Goal: Task Accomplishment & Management: Manage account settings

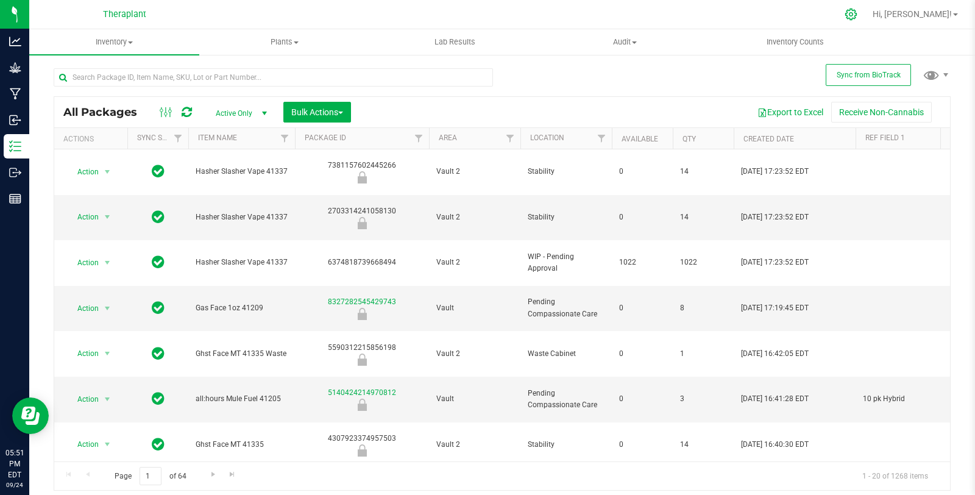
click at [857, 16] on icon at bounding box center [850, 14] width 13 height 13
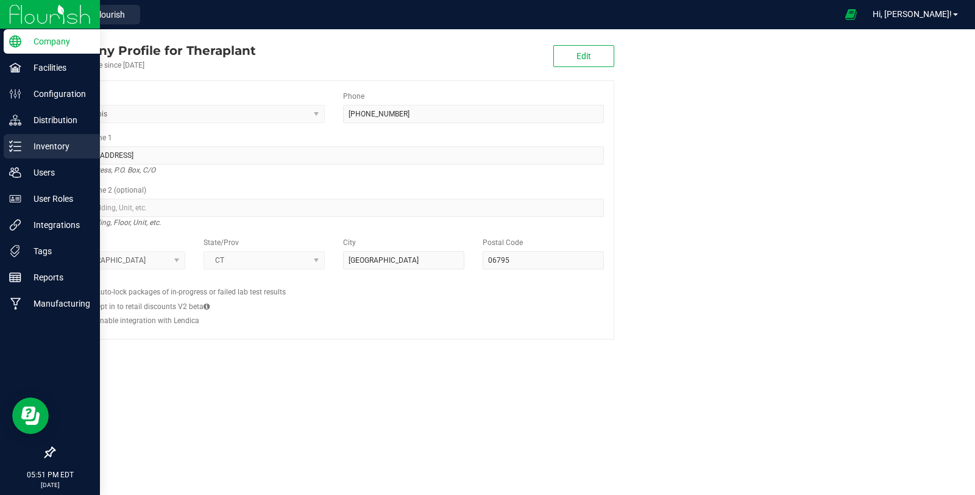
click at [20, 139] on div "Inventory" at bounding box center [52, 146] width 96 height 24
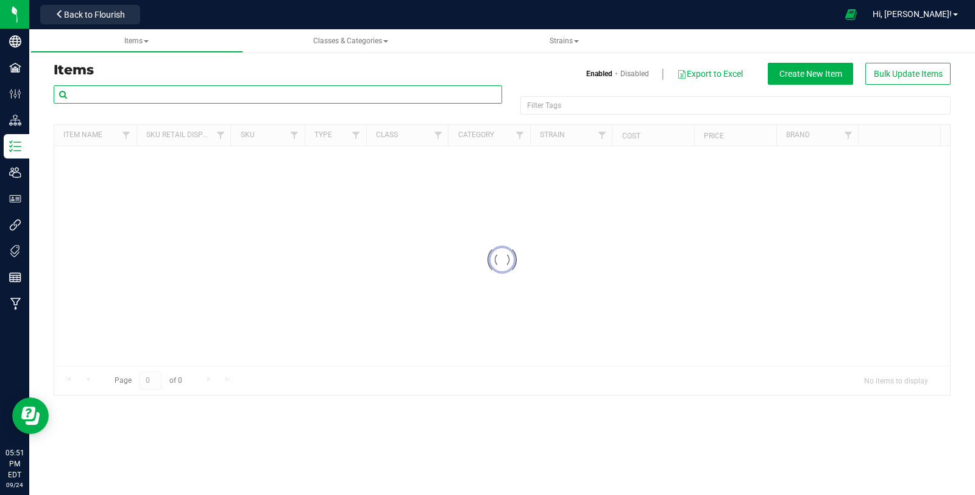
click at [292, 87] on input "text" at bounding box center [278, 94] width 448 height 18
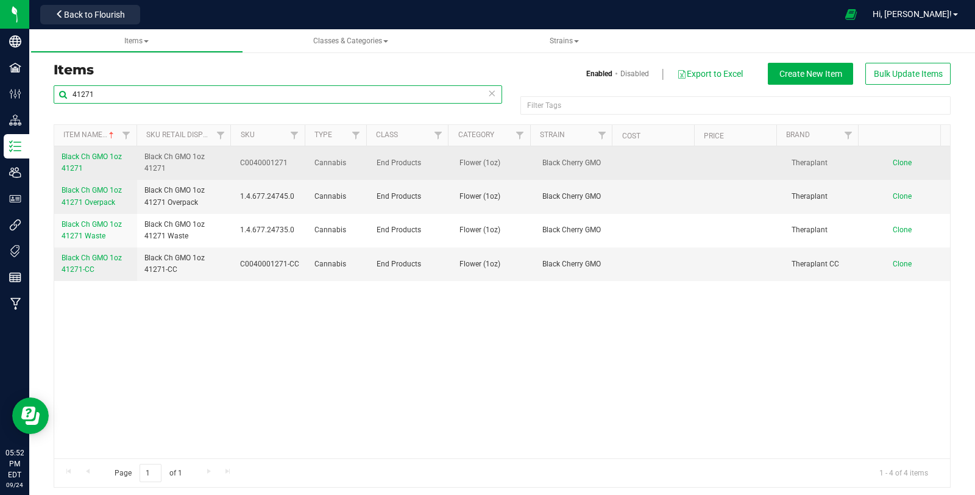
type input "41271"
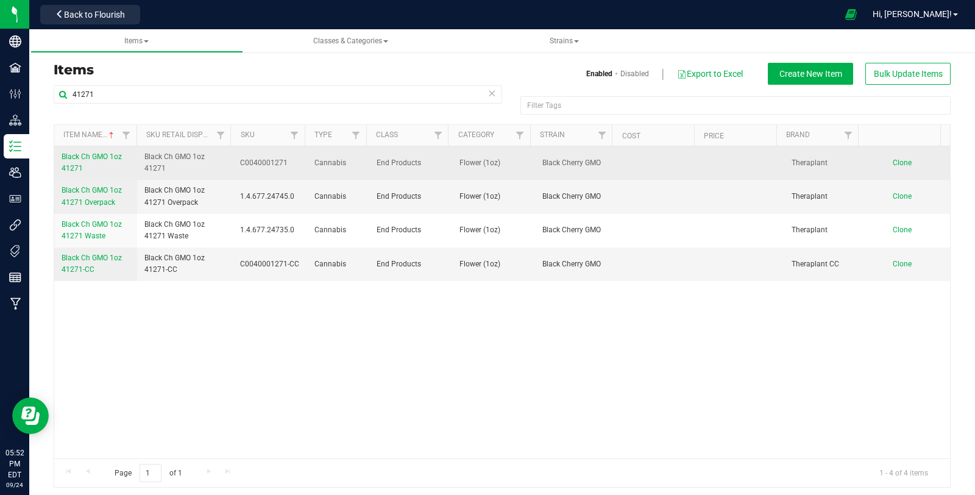
click at [104, 154] on span "Black Ch GMO 1oz 41271" at bounding box center [92, 162] width 60 height 20
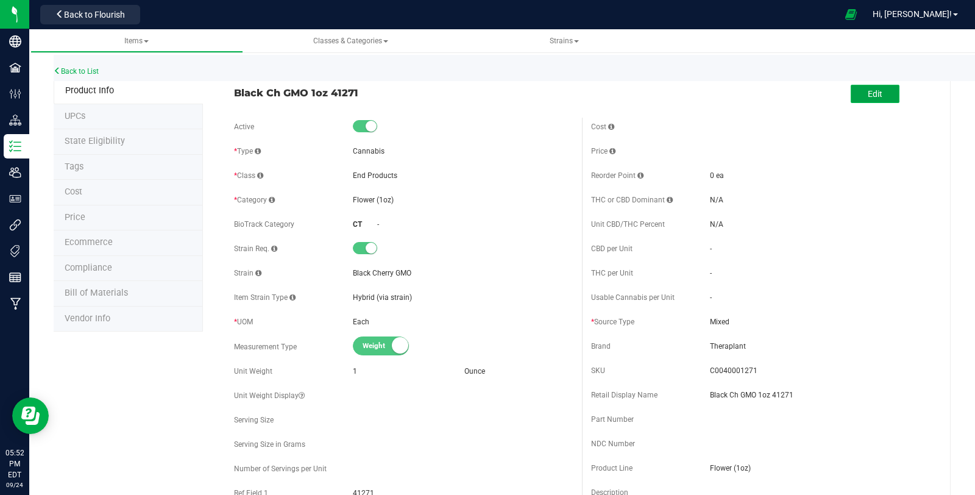
click at [880, 97] on button "Edit" at bounding box center [874, 94] width 49 height 18
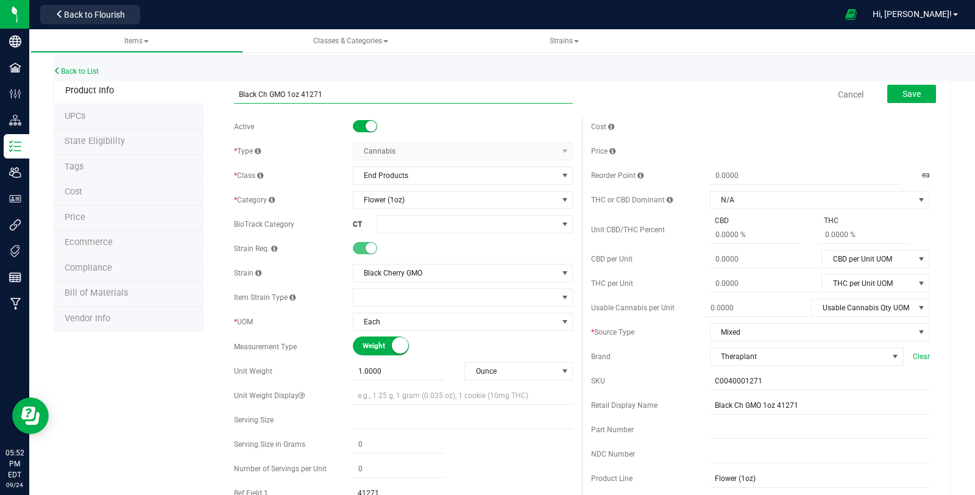
drag, startPoint x: 321, startPoint y: 89, endPoint x: 208, endPoint y: 90, distance: 112.7
paste input "erry"
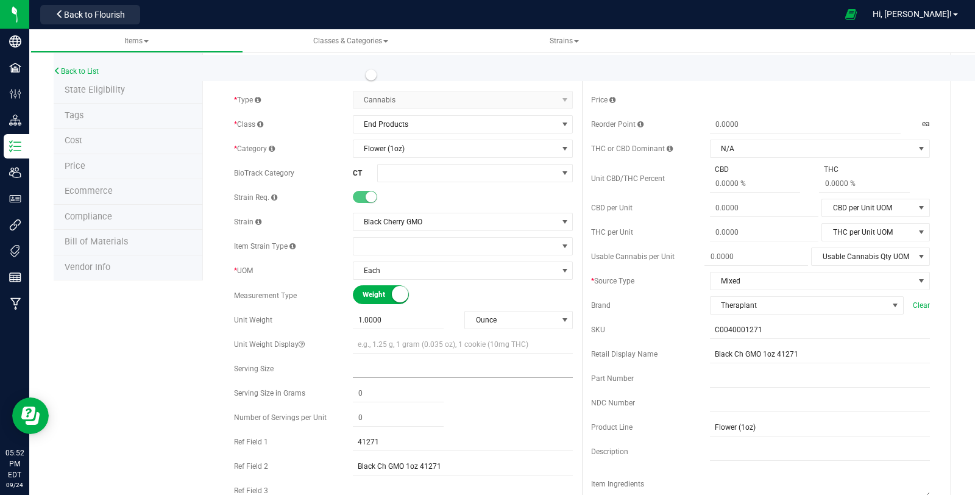
scroll to position [68, 0]
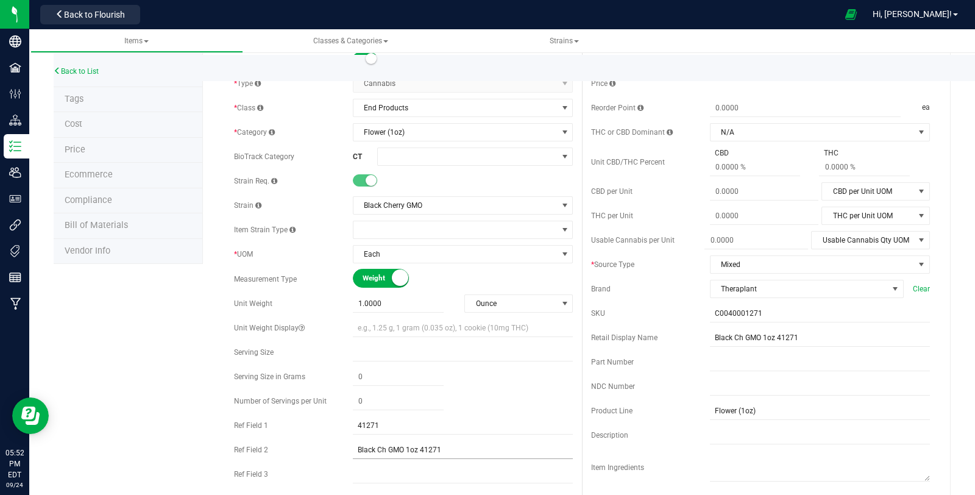
type input "Black Cherry GMO 1oz 41271"
drag, startPoint x: 443, startPoint y: 449, endPoint x: 329, endPoint y: 446, distance: 113.9
click at [329, 446] on div "Ref Field 2 Black Ch GMO 1oz 41271" at bounding box center [403, 449] width 339 height 18
paste input "erry"
type input "Black Cherry GMO 1oz 41271"
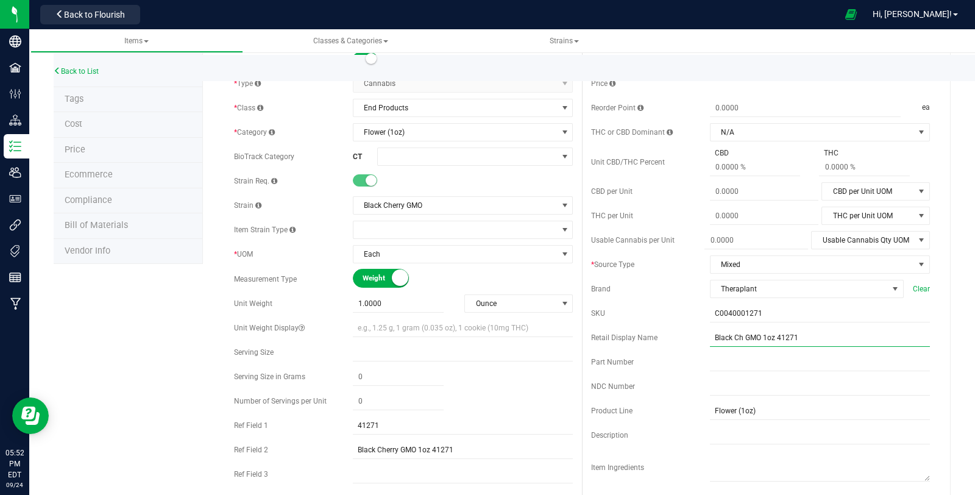
drag, startPoint x: 764, startPoint y: 333, endPoint x: 641, endPoint y: 336, distance: 122.5
click at [641, 336] on div "Retail Display Name Black Ch GMO 1oz 41271" at bounding box center [760, 337] width 339 height 18
paste input "erry"
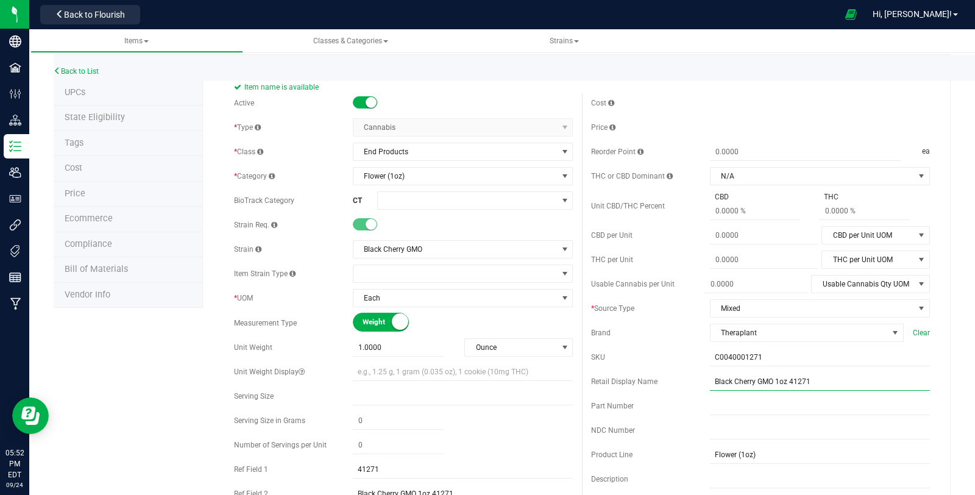
scroll to position [0, 0]
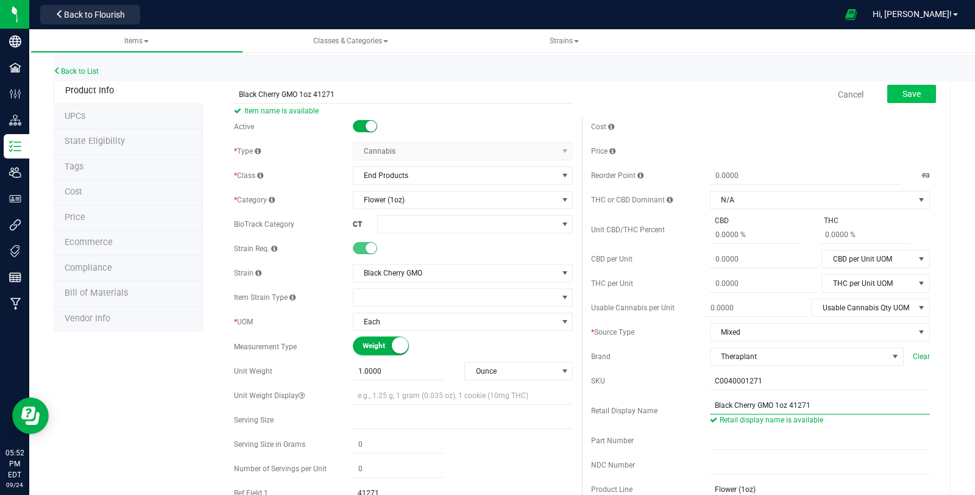
type input "Black Cherry GMO 1oz 41271"
click at [911, 95] on span "Save" at bounding box center [911, 94] width 18 height 10
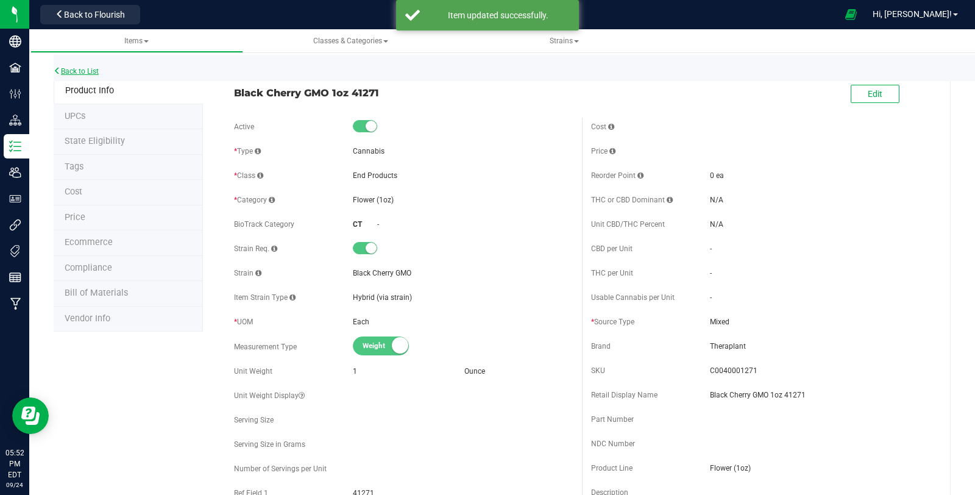
click at [85, 69] on link "Back to List" at bounding box center [76, 71] width 45 height 9
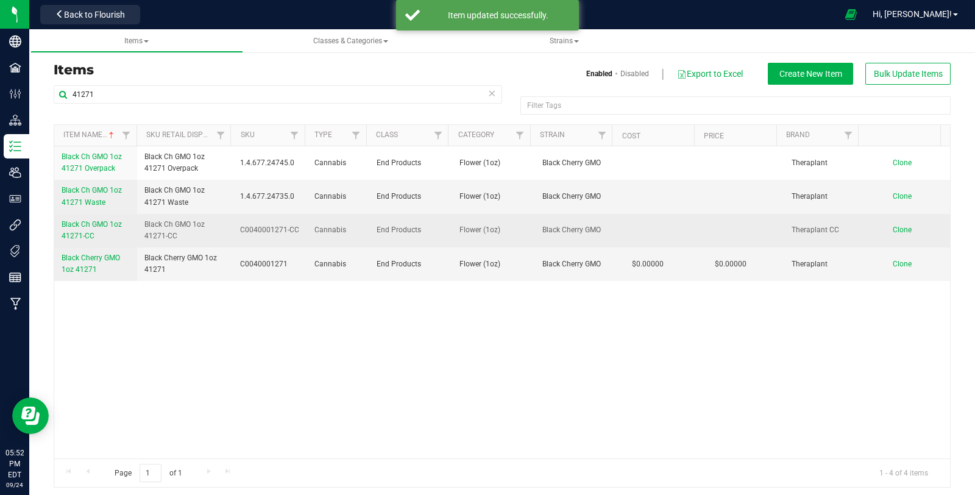
click at [85, 227] on link "Black Ch GMO 1oz 41271-CC" at bounding box center [96, 230] width 68 height 23
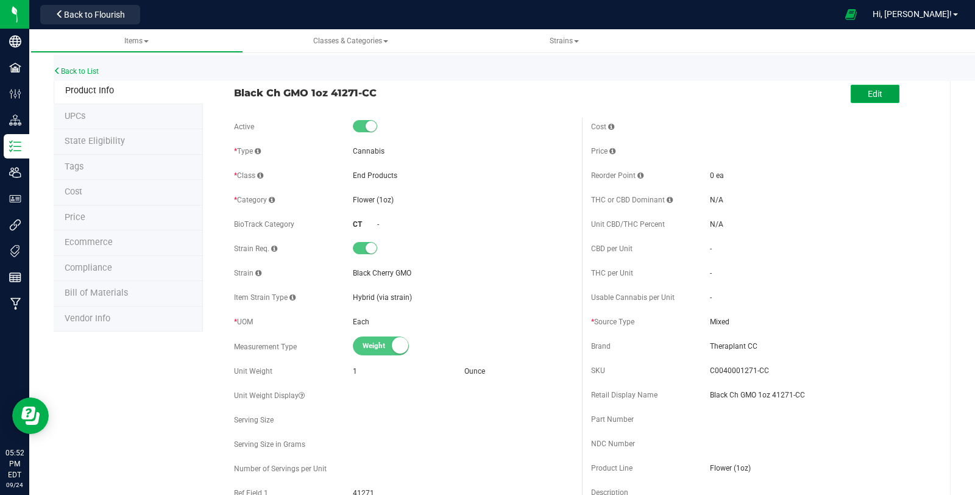
click at [856, 93] on button "Edit" at bounding box center [874, 94] width 49 height 18
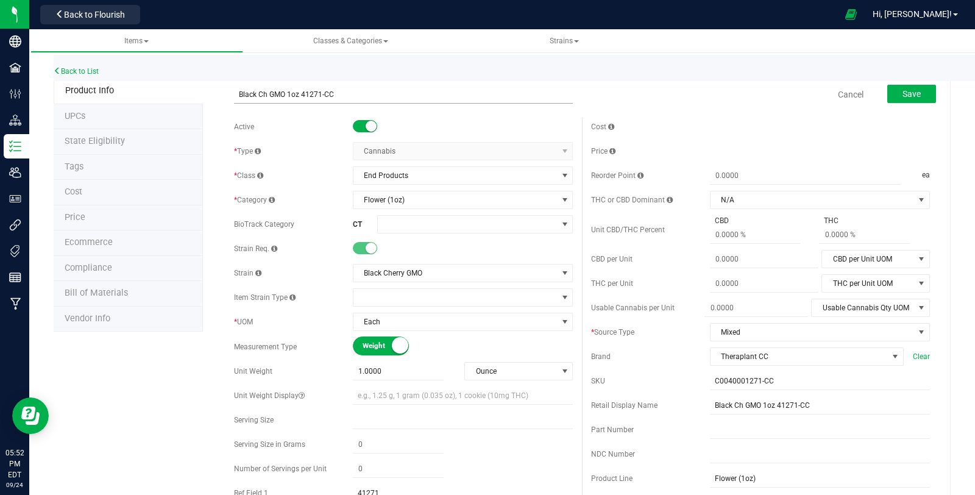
drag, startPoint x: 233, startPoint y: 93, endPoint x: 373, endPoint y: 89, distance: 140.1
click at [373, 89] on input "Black Ch GMO 1oz 41271-CC" at bounding box center [403, 94] width 339 height 18
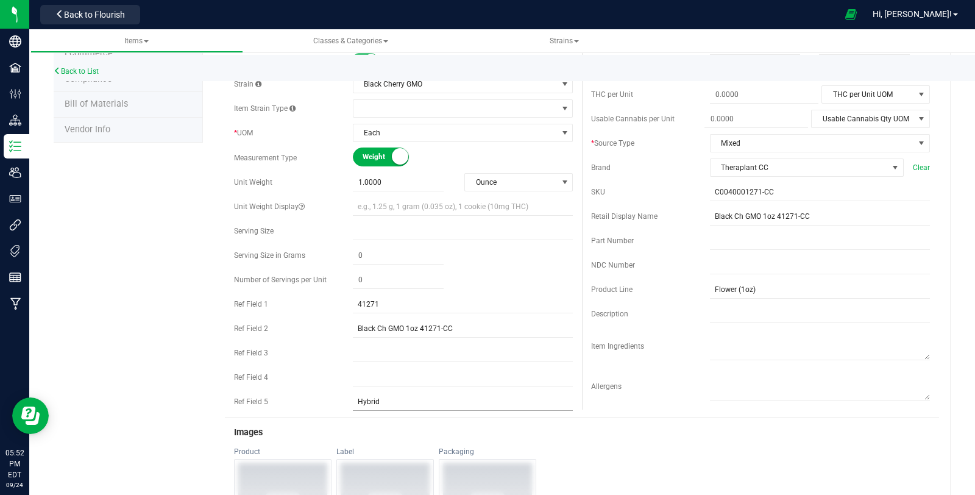
scroll to position [203, 0]
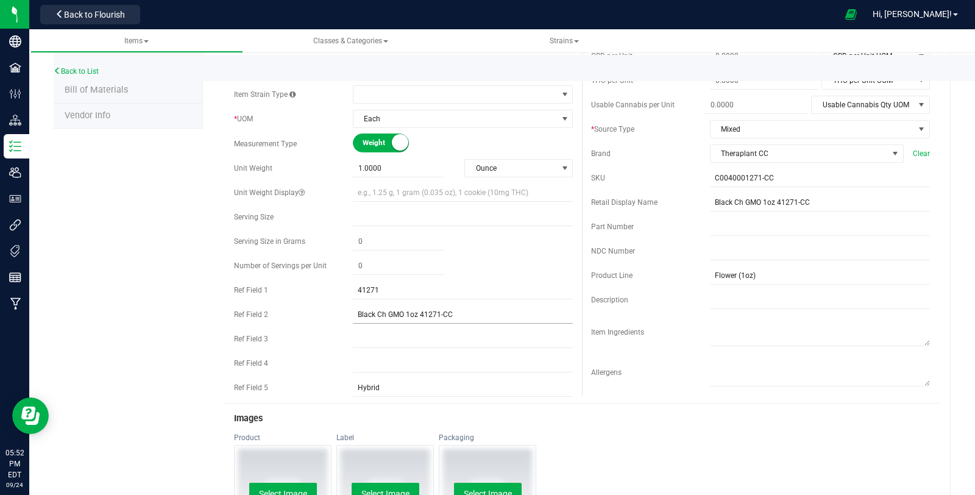
type input "Black Cherry GMO 1oz 41271-CC"
drag, startPoint x: 456, startPoint y: 312, endPoint x: 300, endPoint y: 308, distance: 156.6
click at [300, 308] on div "Ref Field 2 Black Ch GMO 1oz 41271-CC" at bounding box center [403, 314] width 339 height 18
paste input "erry GMO 1oz 41271"
type input "Black Cherry GMO 1oz 41271-CC"
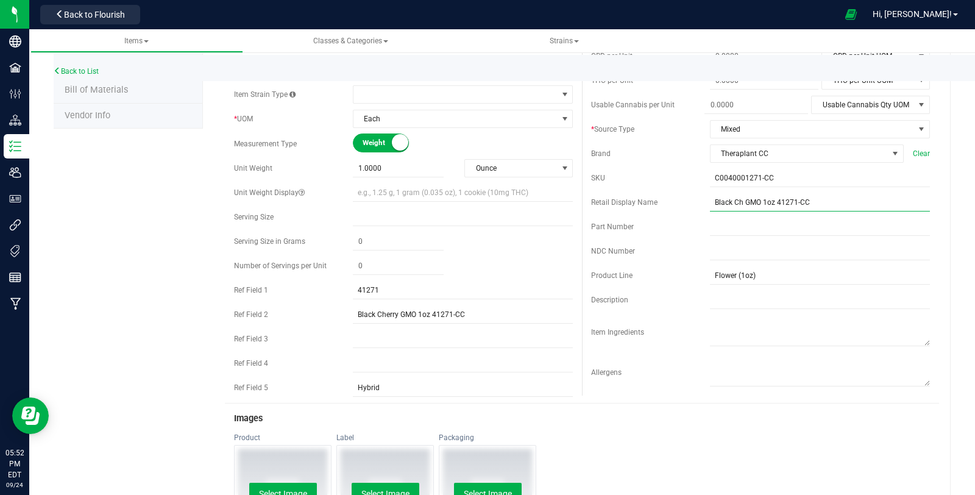
drag, startPoint x: 810, startPoint y: 199, endPoint x: 665, endPoint y: 201, distance: 144.4
click at [665, 201] on div "Retail Display Name Black Ch GMO 1oz 41271-CC" at bounding box center [760, 202] width 339 height 18
paste input "erry GMO 1oz 41271"
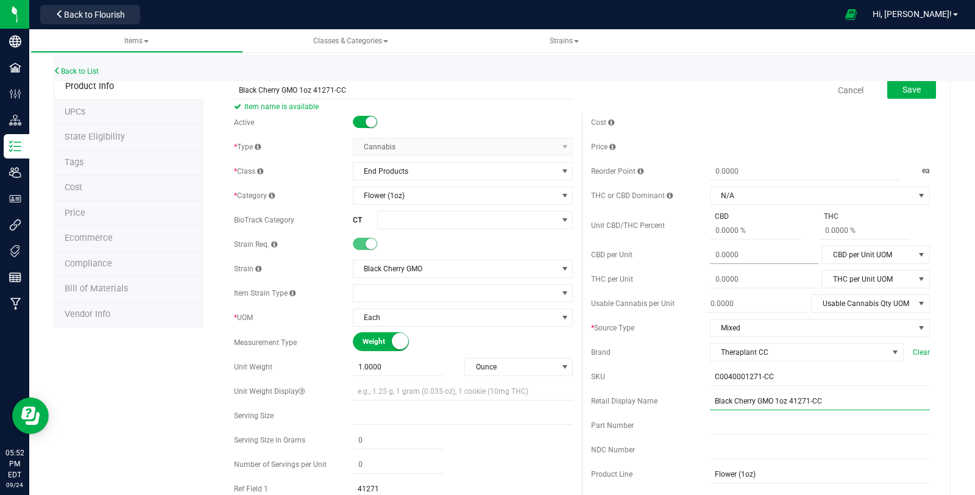
scroll to position [0, 0]
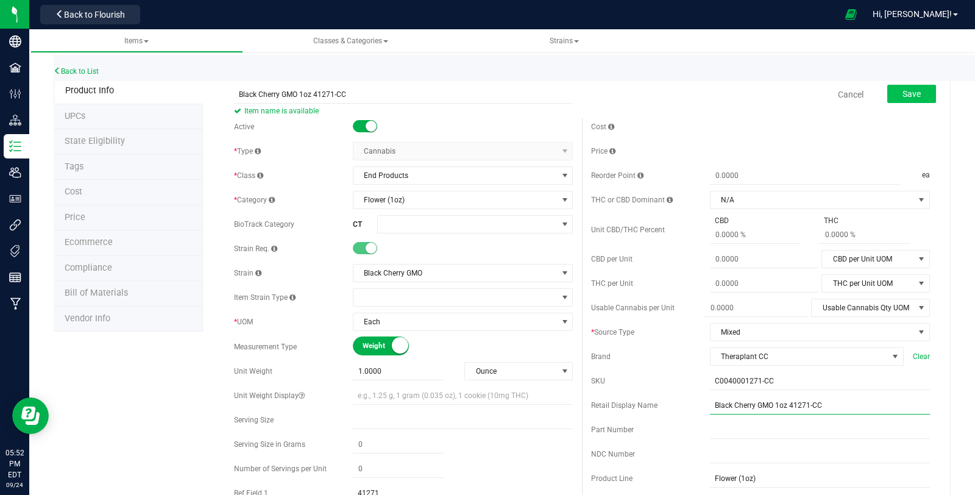
type input "Black Cherry GMO 1oz 41271-CC"
click at [902, 90] on span "Save" at bounding box center [911, 94] width 18 height 10
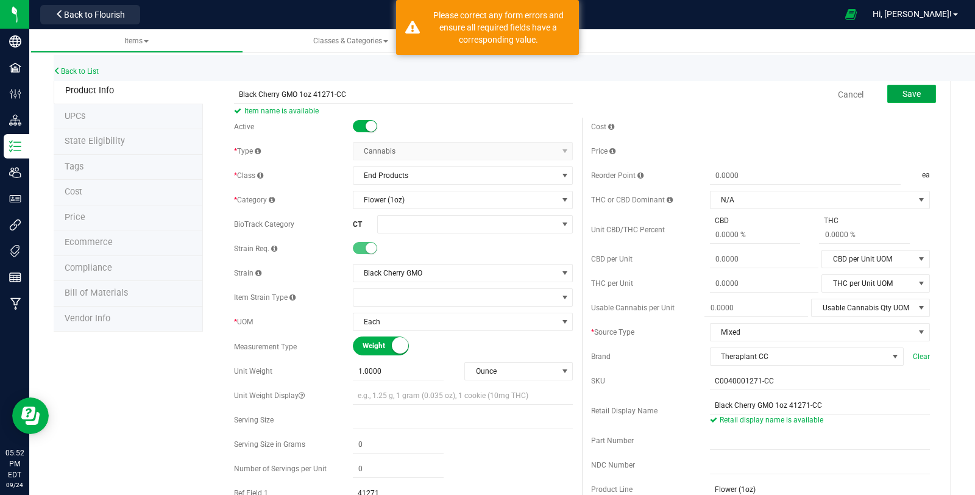
click at [902, 90] on span "Save" at bounding box center [911, 94] width 18 height 10
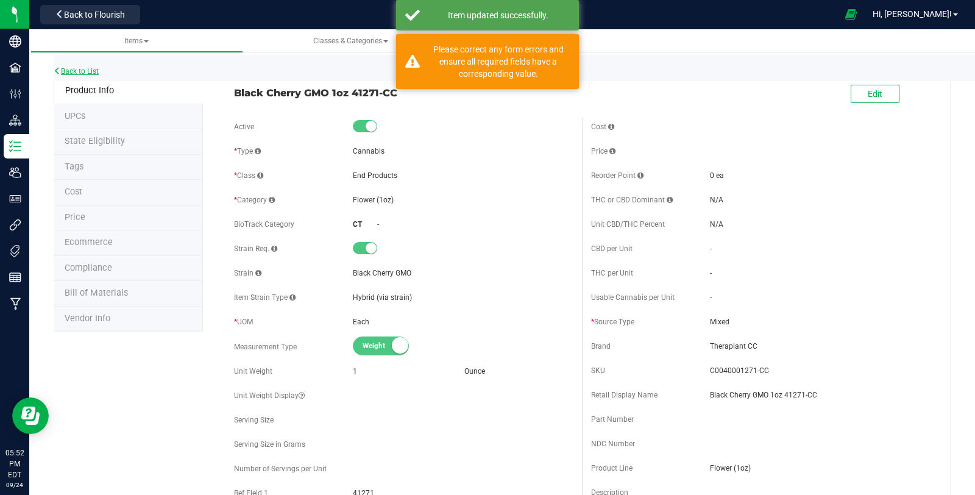
click at [67, 68] on link "Back to List" at bounding box center [76, 71] width 45 height 9
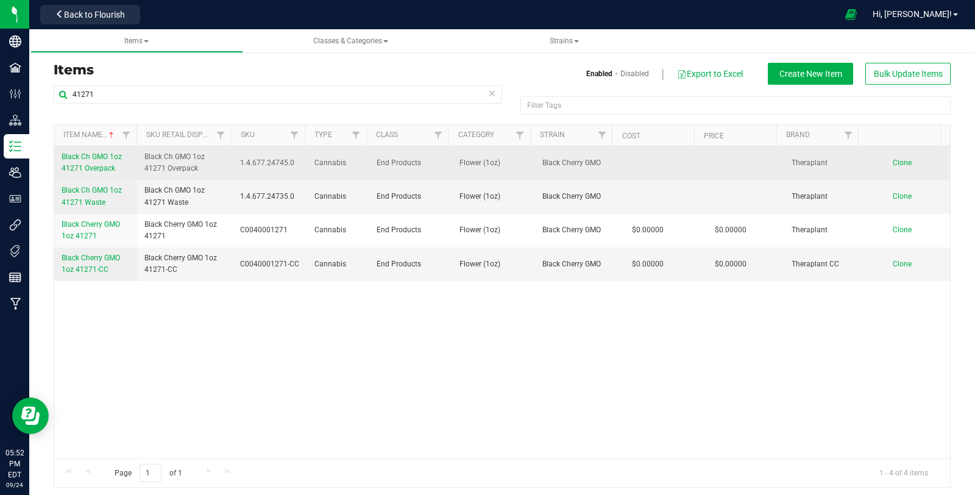
click at [101, 161] on link "Black Ch GMO 1oz 41271 Overpack" at bounding box center [96, 162] width 68 height 23
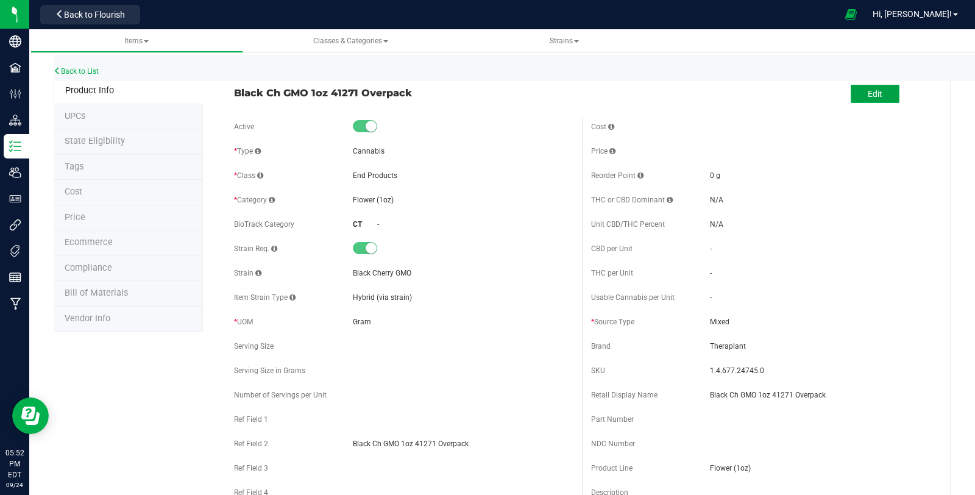
click at [867, 96] on span "Edit" at bounding box center [874, 94] width 15 height 10
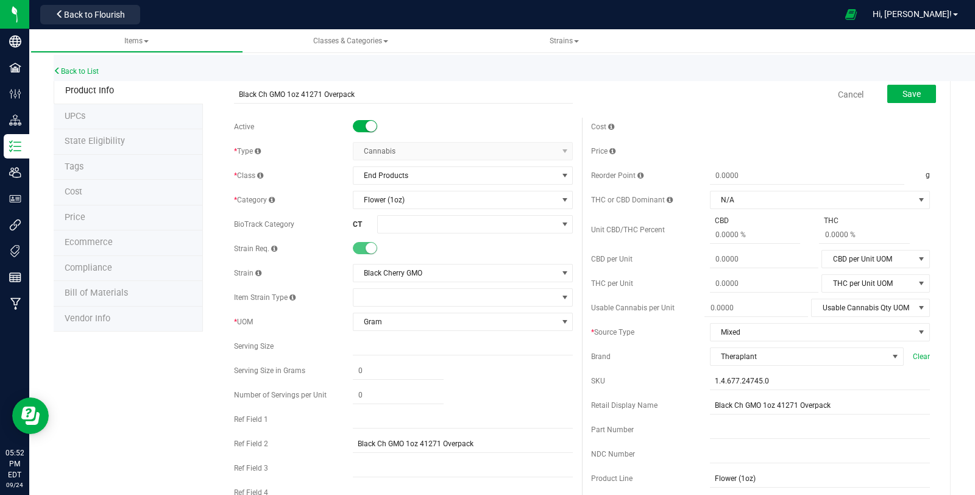
drag, startPoint x: 319, startPoint y: 91, endPoint x: 224, endPoint y: 98, distance: 95.3
click at [225, 98] on div "Black Ch GMO 1oz 41271 Overpack" at bounding box center [403, 91] width 357 height 24
type input "Black Cherry GMO 1oz 41271 Overpack"
click at [887, 98] on button "Save" at bounding box center [911, 94] width 49 height 18
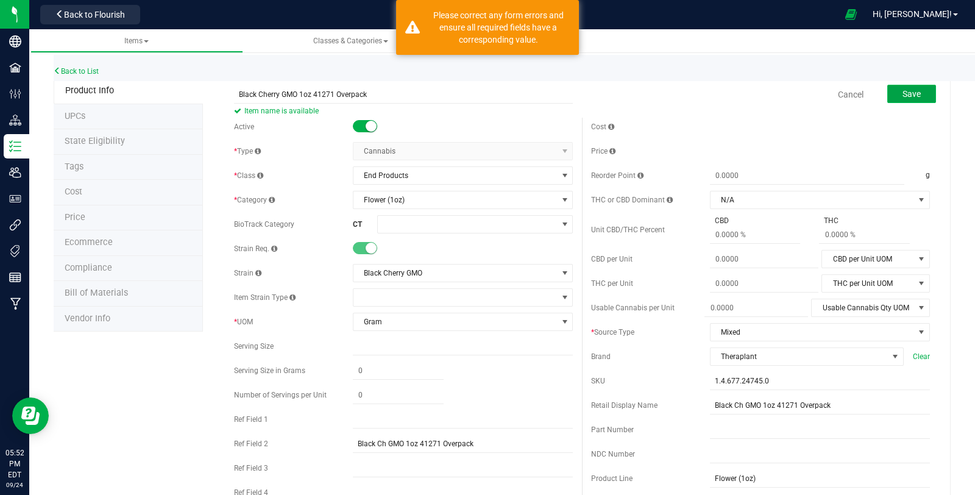
click at [903, 93] on span "Save" at bounding box center [911, 94] width 18 height 10
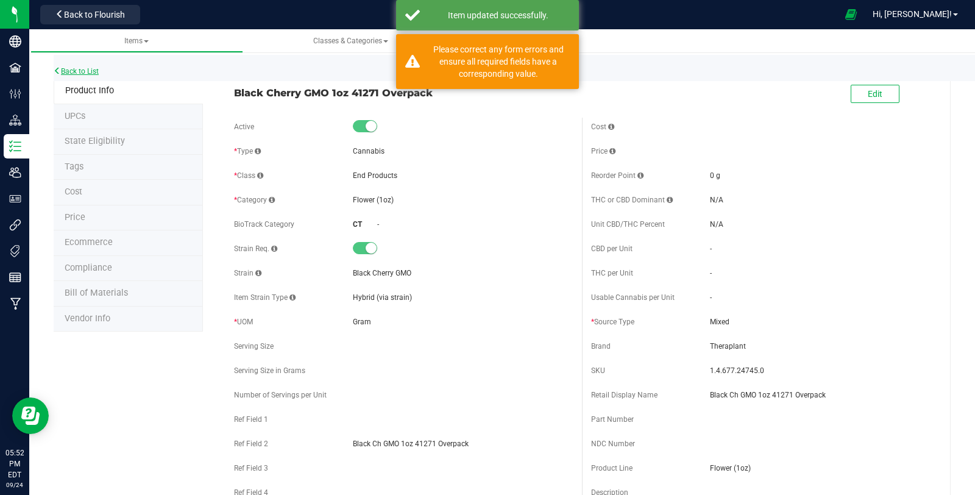
click at [71, 71] on link "Back to List" at bounding box center [76, 71] width 45 height 9
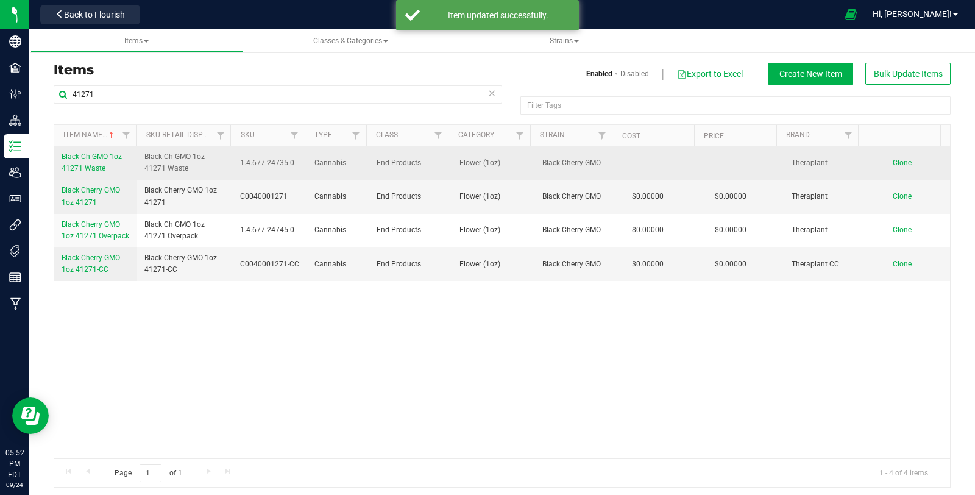
click at [86, 166] on span "Black Ch GMO 1oz 41271 Waste" at bounding box center [92, 162] width 60 height 20
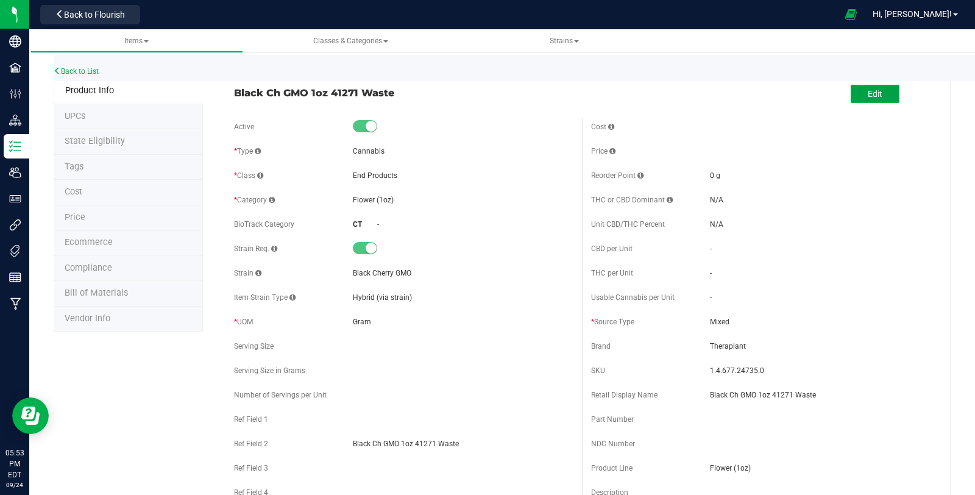
click at [867, 97] on span "Edit" at bounding box center [874, 94] width 15 height 10
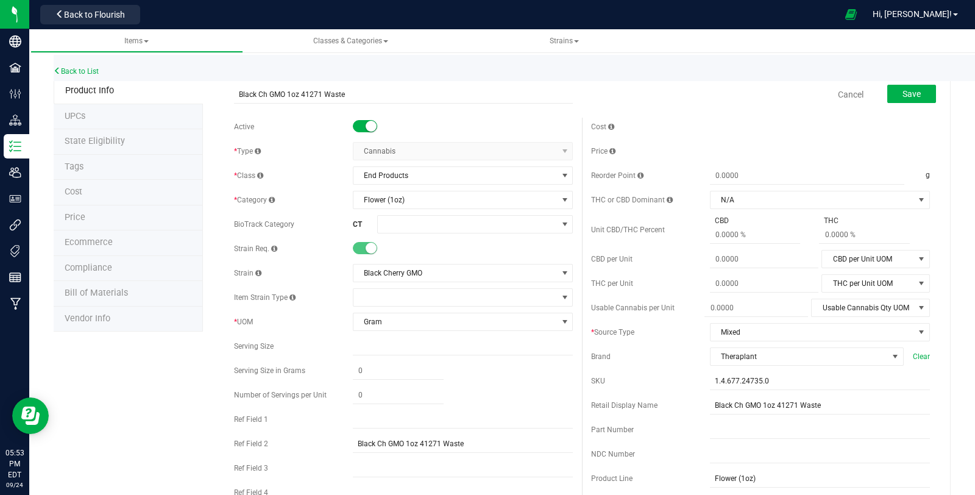
drag, startPoint x: 319, startPoint y: 93, endPoint x: 226, endPoint y: 97, distance: 92.7
click at [226, 97] on div "Black Ch GMO 1oz 41271 Waste" at bounding box center [403, 91] width 357 height 24
type input "Black Cherry GMO 1oz 41271 Waste"
click at [914, 104] on div "Save" at bounding box center [902, 94] width 67 height 25
click at [914, 101] on button "Save" at bounding box center [911, 94] width 49 height 18
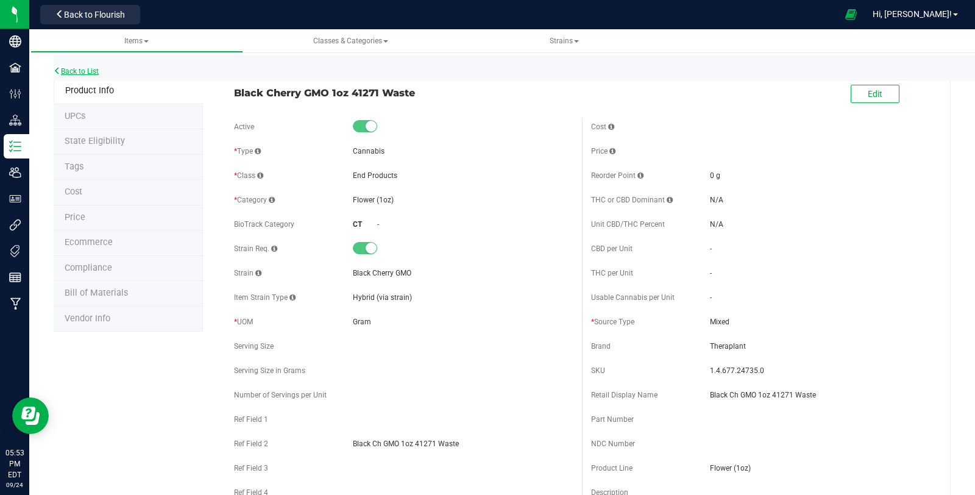
click at [77, 72] on link "Back to List" at bounding box center [76, 71] width 45 height 9
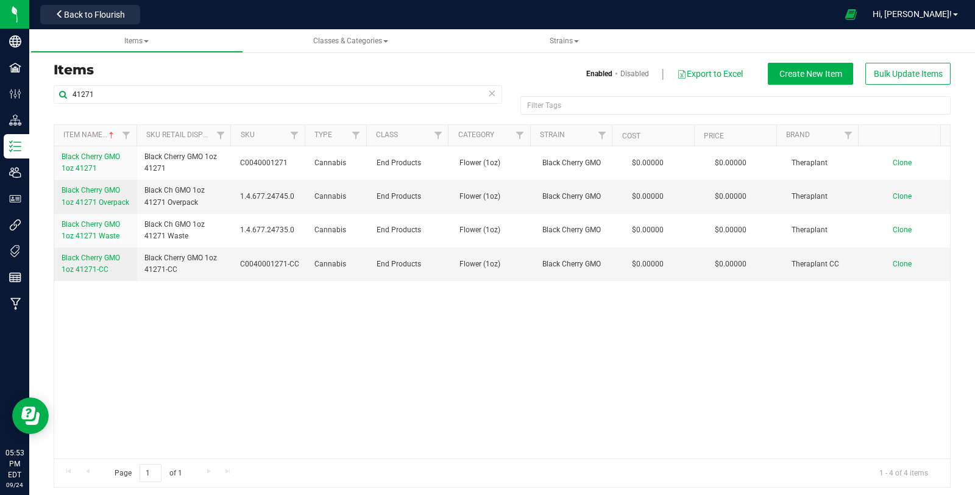
click at [487, 92] on icon at bounding box center [491, 92] width 9 height 15
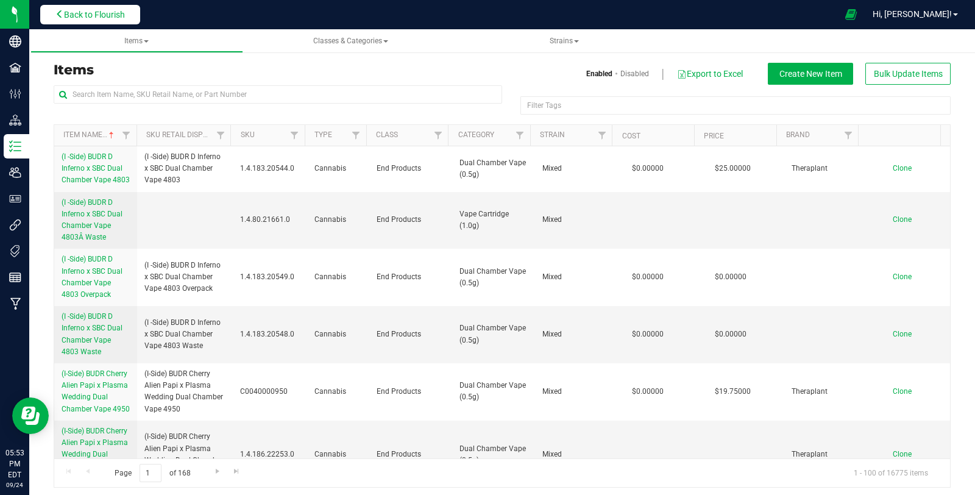
click at [80, 8] on button "Back to Flourish" at bounding box center [90, 14] width 100 height 19
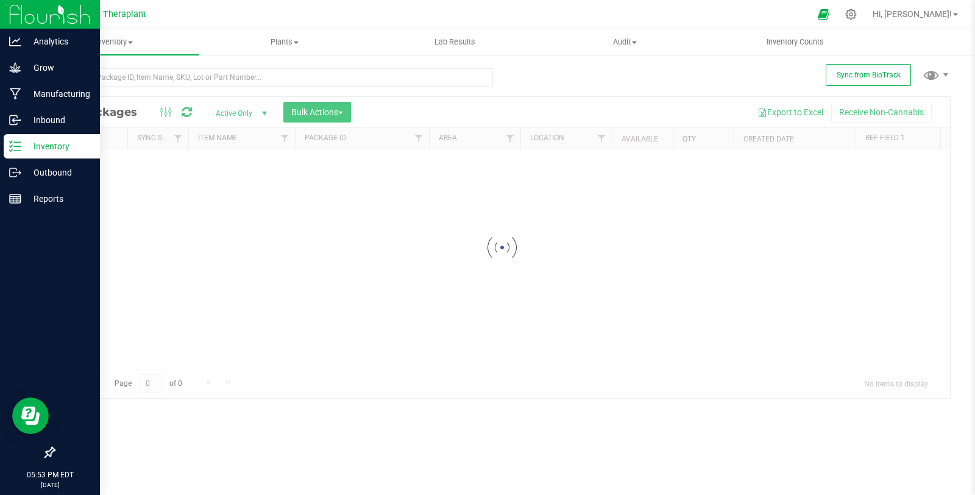
click at [20, 150] on line at bounding box center [17, 150] width 7 height 0
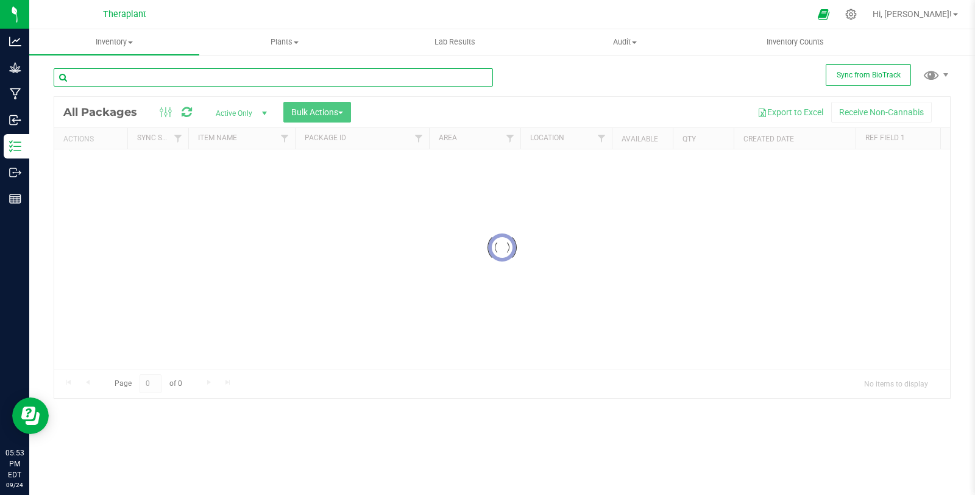
click at [145, 79] on input "text" at bounding box center [273, 77] width 439 height 18
paste input "Apple T 2g Fatboy 41320"
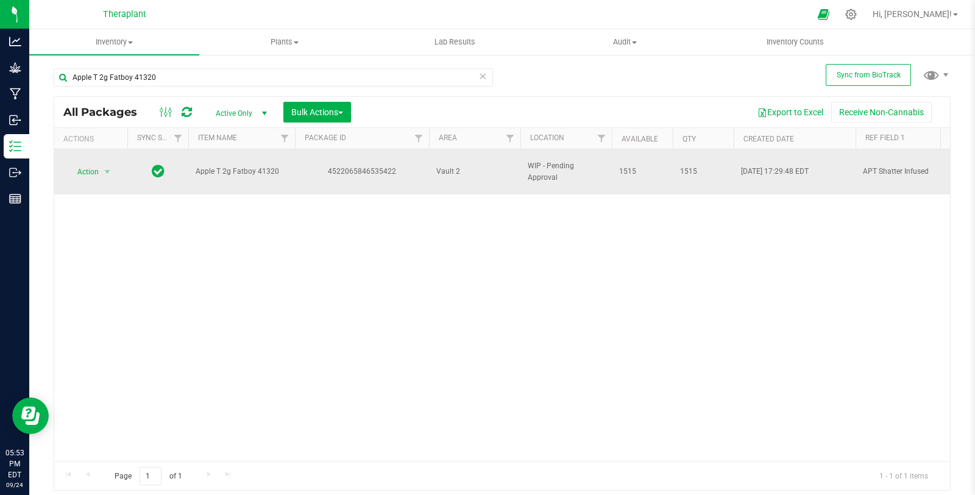
drag, startPoint x: 328, startPoint y: 166, endPoint x: 401, endPoint y: 172, distance: 74.0
click at [401, 172] on td "4522065846535422" at bounding box center [362, 171] width 134 height 45
copy div "4522065846535422"
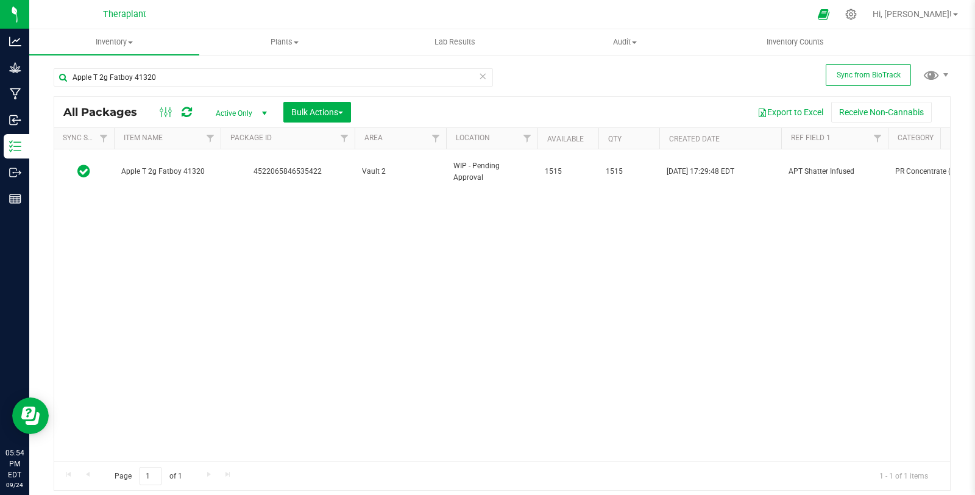
scroll to position [0, 88]
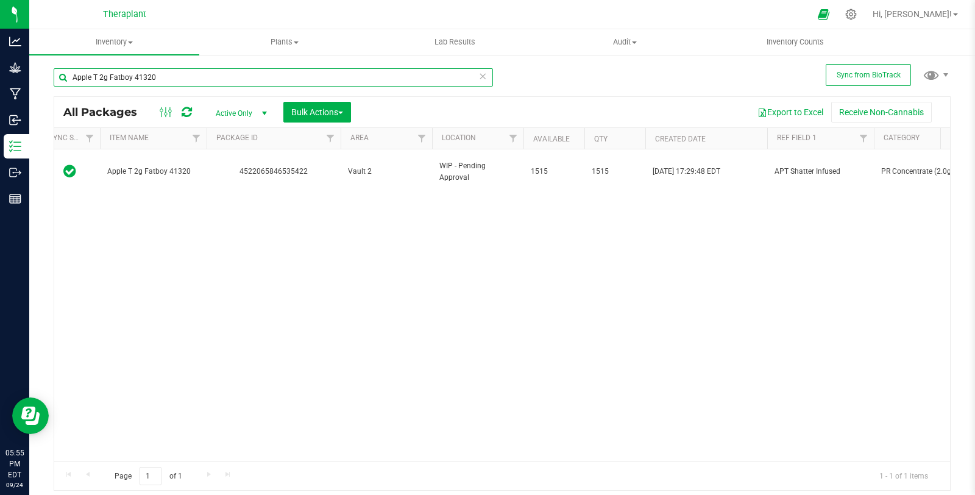
drag, startPoint x: 206, startPoint y: 77, endPoint x: 41, endPoint y: 76, distance: 165.1
click at [41, 76] on div "Sync from BioTrack Apple T 2g Fatboy 41320 All Packages Active Only Active Only…" at bounding box center [501, 240] width 945 height 372
paste input "all:hours Super Strawb Rosin Cart 41319"
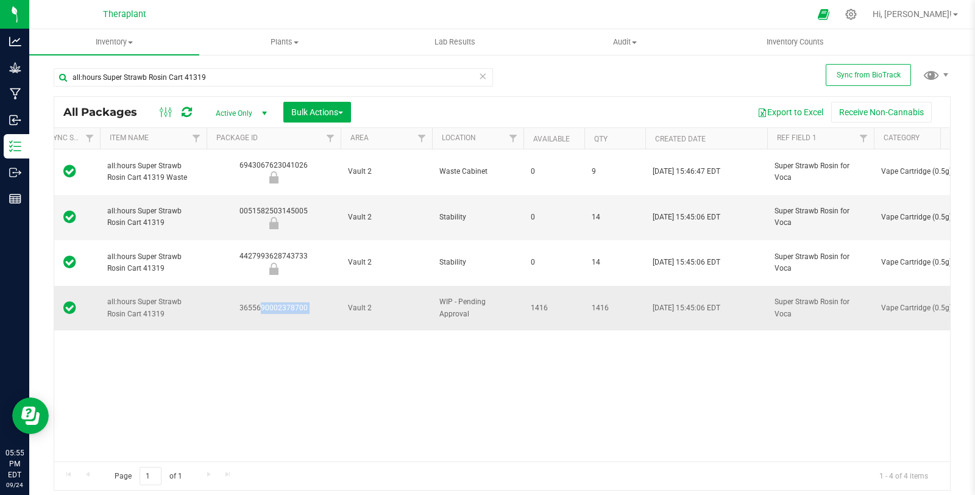
drag, startPoint x: 241, startPoint y: 264, endPoint x: 347, endPoint y: 272, distance: 106.3
copy tr "3655690002378700"
copy div "3655690002378700"
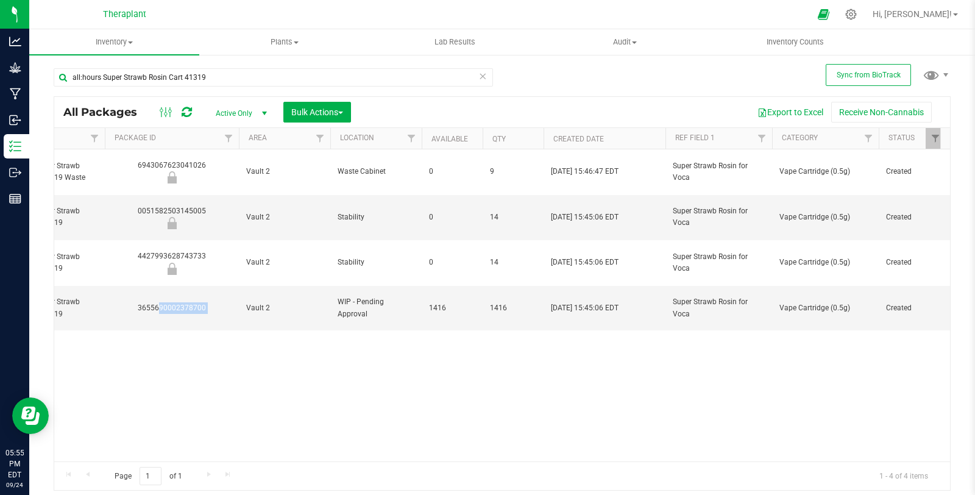
scroll to position [0, 196]
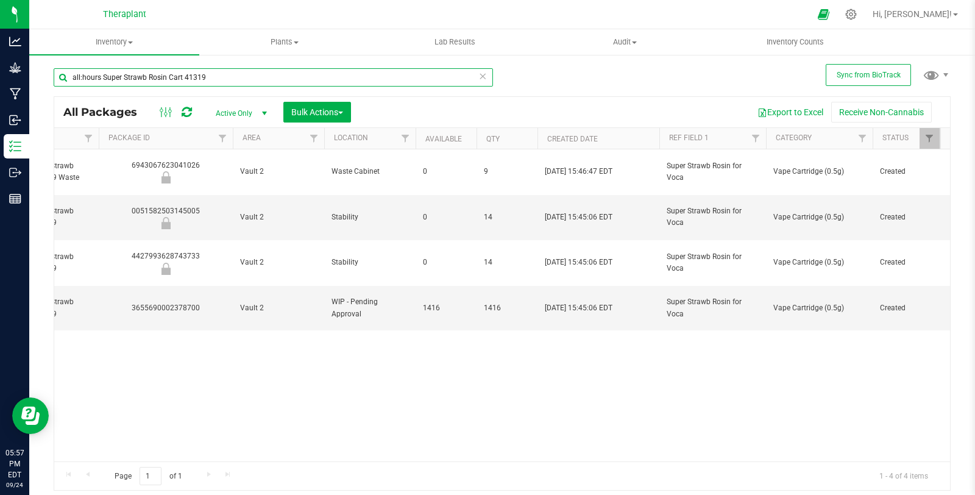
drag, startPoint x: 214, startPoint y: 76, endPoint x: 55, endPoint y: 80, distance: 158.4
click at [55, 80] on input "all:hours Super Strawb Rosin Cart 41319" at bounding box center [273, 77] width 439 height 18
paste input "Super Buff Rosin 41325"
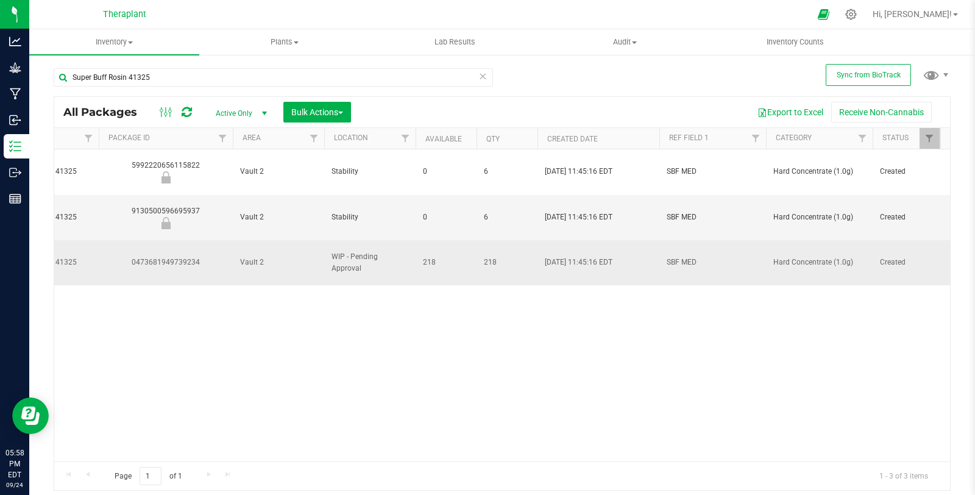
drag, startPoint x: 129, startPoint y: 232, endPoint x: 208, endPoint y: 239, distance: 78.9
click at [208, 240] on td "0473681949739234" at bounding box center [166, 262] width 134 height 45
copy div "0473681949739234"
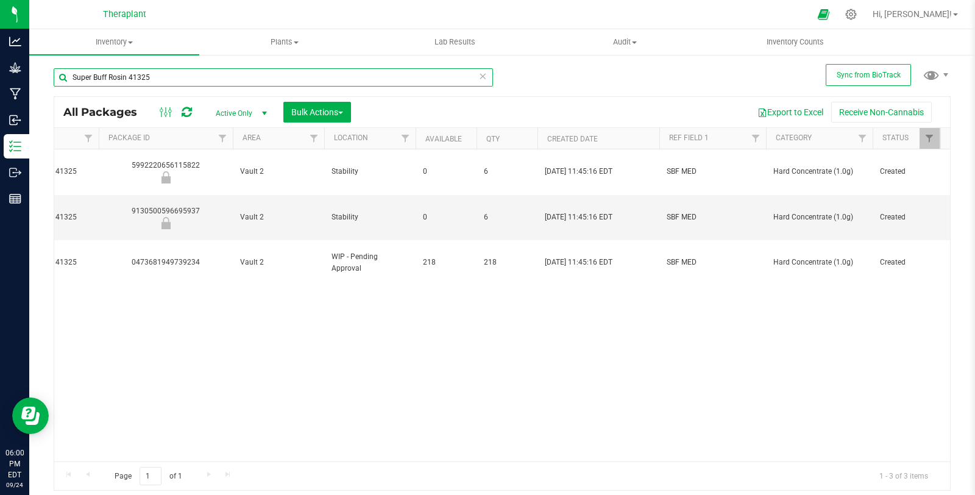
drag, startPoint x: 156, startPoint y: 77, endPoint x: 61, endPoint y: 78, distance: 95.0
click at [61, 78] on input "Super Buff Rosin 41325" at bounding box center [273, 77] width 439 height 18
paste input "223"
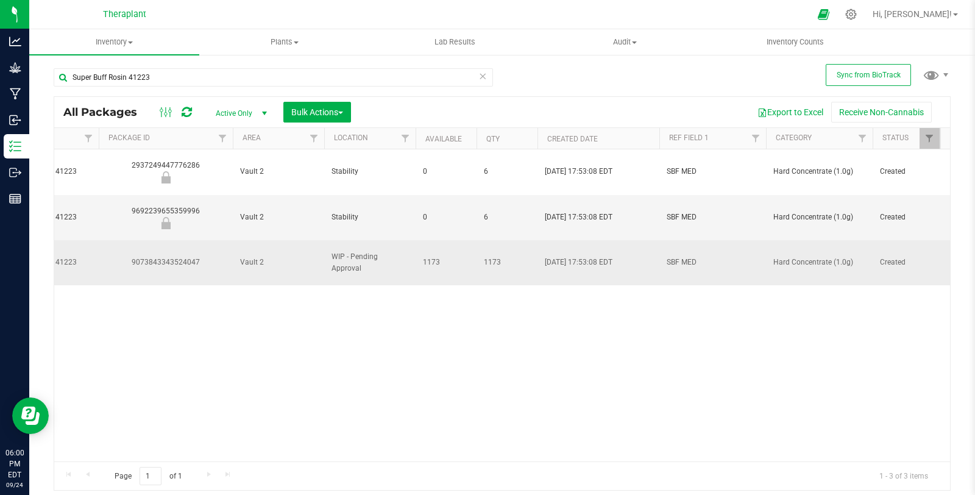
drag, startPoint x: 129, startPoint y: 231, endPoint x: 201, endPoint y: 239, distance: 72.3
click at [201, 240] on td "9073843343524047" at bounding box center [166, 262] width 134 height 45
copy div "9073843343524047"
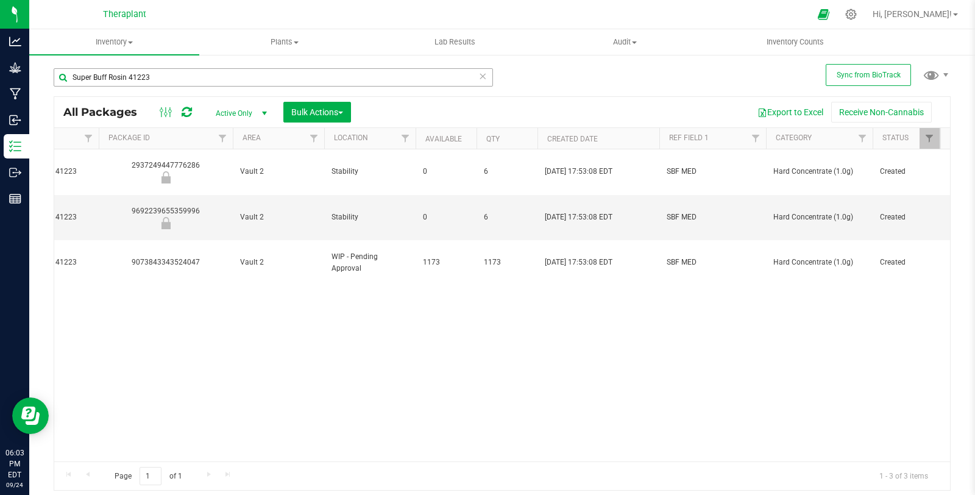
drag, startPoint x: 172, startPoint y: 65, endPoint x: 169, endPoint y: 71, distance: 7.1
click at [171, 68] on div "Super Buff Rosin 41223" at bounding box center [278, 76] width 448 height 39
drag, startPoint x: 164, startPoint y: 78, endPoint x: 44, endPoint y: 80, distance: 120.0
click at [44, 80] on div "Sync from BioTrack Super Buff Rosin 41223 All Packages Active Only Active Only …" at bounding box center [501, 240] width 945 height 372
paste input "all:hours Hash Burger Rosin Voca Pro 41316"
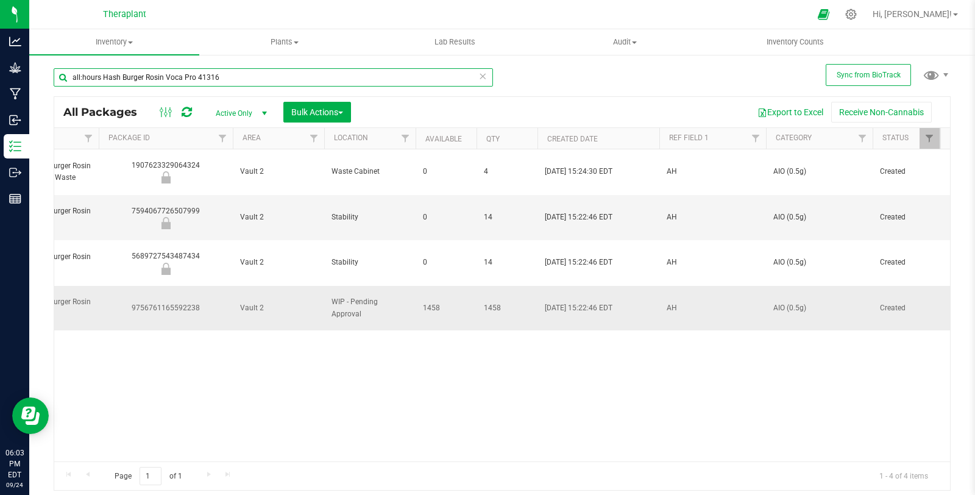
type input "all:hours Hash Burger Rosin Voca Pro 41316"
drag, startPoint x: 129, startPoint y: 267, endPoint x: 206, endPoint y: 275, distance: 78.4
click at [206, 286] on td "9756761165592238" at bounding box center [166, 308] width 134 height 45
copy div "9756761165592238"
